Goal: Use online tool/utility: Utilize a website feature to perform a specific function

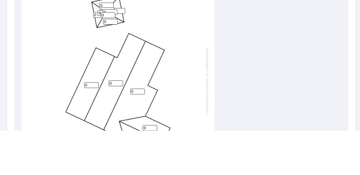
scroll to position [27, 0]
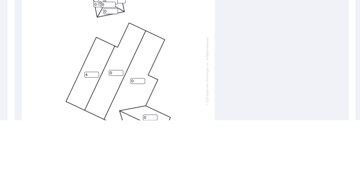
type input "4"
click at [115, 125] on input "0" at bounding box center [115, 128] width 14 height 6
type input "4"
click at [136, 133] on input "0" at bounding box center [136, 136] width 14 height 6
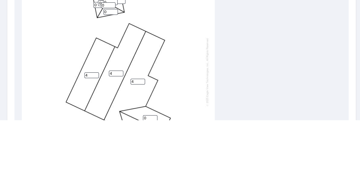
type input "4"
click at [311, 92] on div "4 4 4 0 0 0 0 0 0 0 0 0 0" at bounding box center [180, 128] width 317 height 188
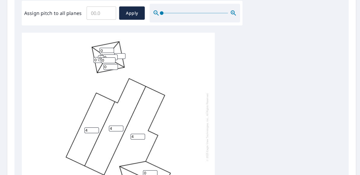
click at [151, 170] on input "0" at bounding box center [149, 173] width 14 height 6
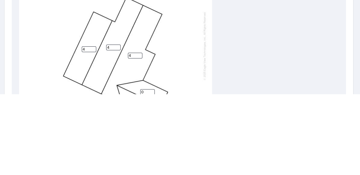
scroll to position [28, 0]
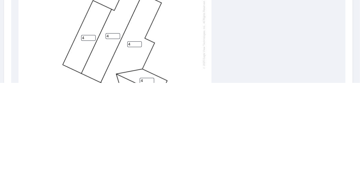
type input "4"
click at [304, 121] on div "4 4 4 4 4 0 0 0 0 0 0 0 0" at bounding box center [180, 128] width 317 height 188
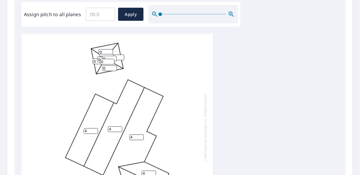
scroll to position [0, 0]
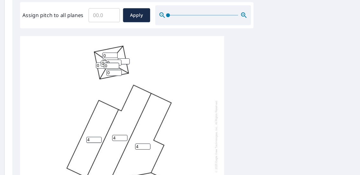
click at [94, 11] on input "Assign pitch to all planes" at bounding box center [100, 14] width 29 height 17
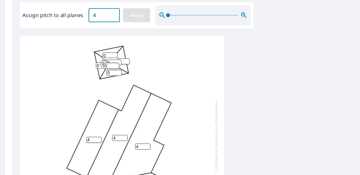
type input "4"
click at [125, 11] on span "Apply" at bounding box center [131, 14] width 16 height 7
type input "4"
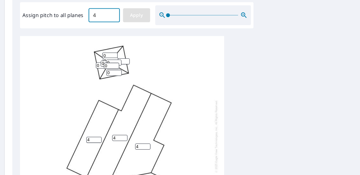
type input "4"
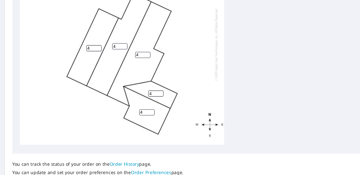
scroll to position [274, 0]
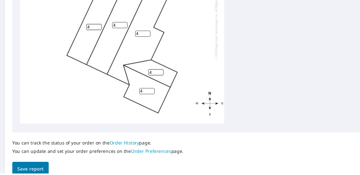
click at [31, 170] on button "Save report" at bounding box center [31, 170] width 34 height 13
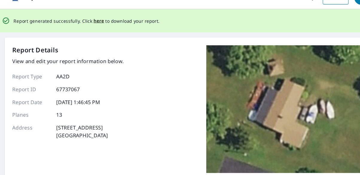
scroll to position [0, 0]
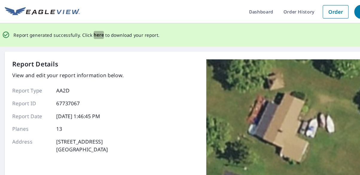
click at [93, 32] on span "here" at bounding box center [96, 32] width 10 height 7
